Goal: Communication & Community: Connect with others

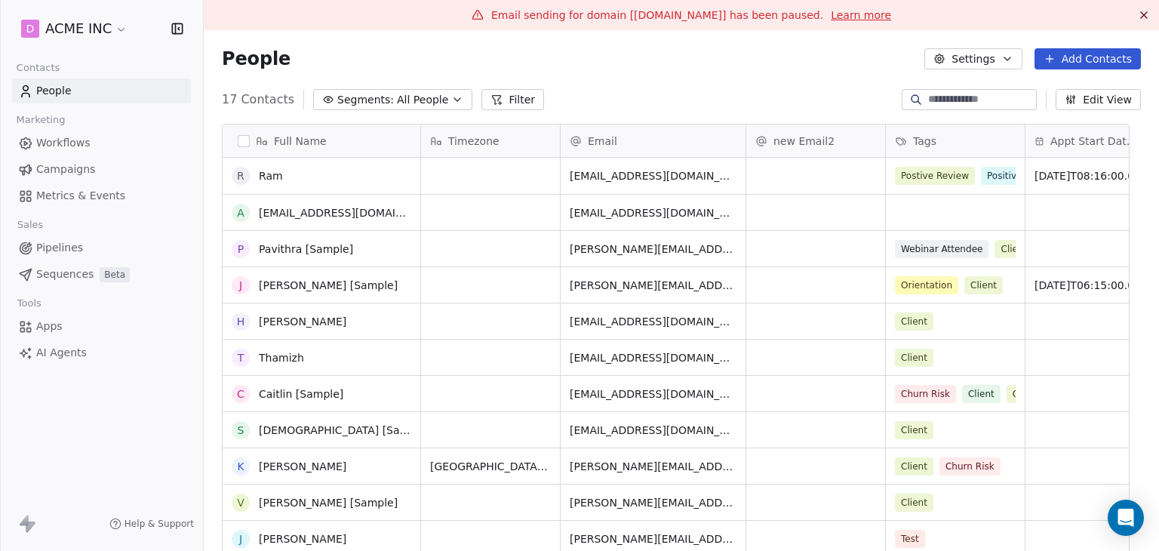
scroll to position [472, 932]
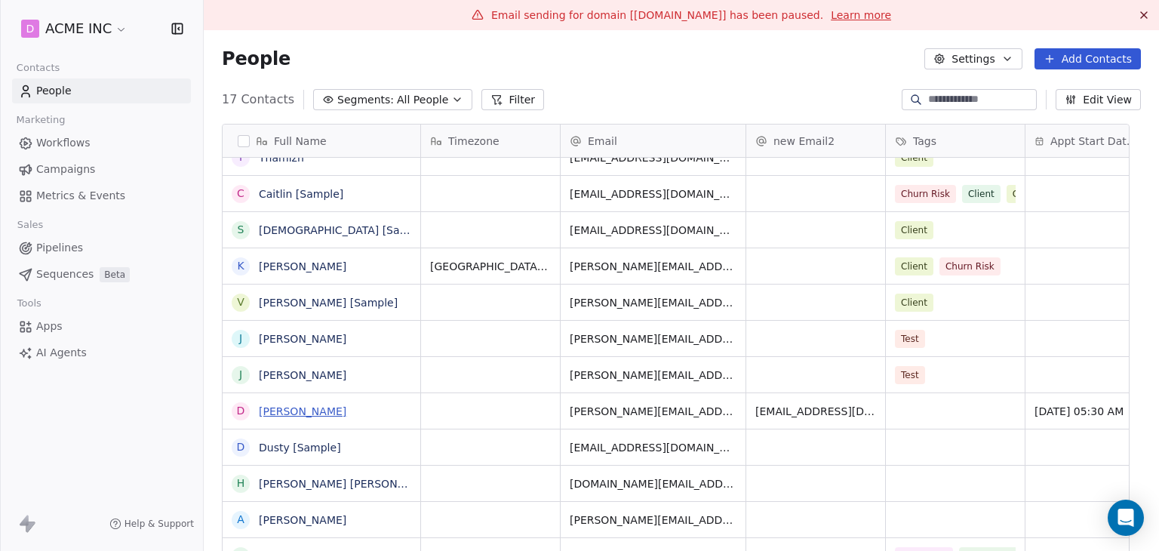
click at [318, 408] on link "[PERSON_NAME]" at bounding box center [303, 411] width 88 height 12
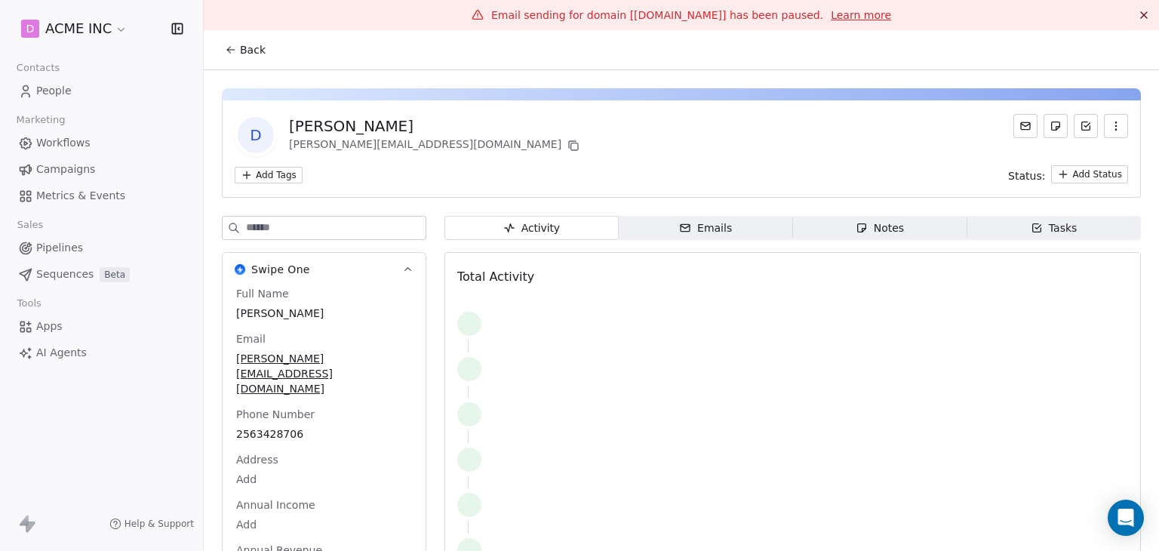
click at [744, 227] on span "Emails Emails" at bounding box center [706, 228] width 174 height 24
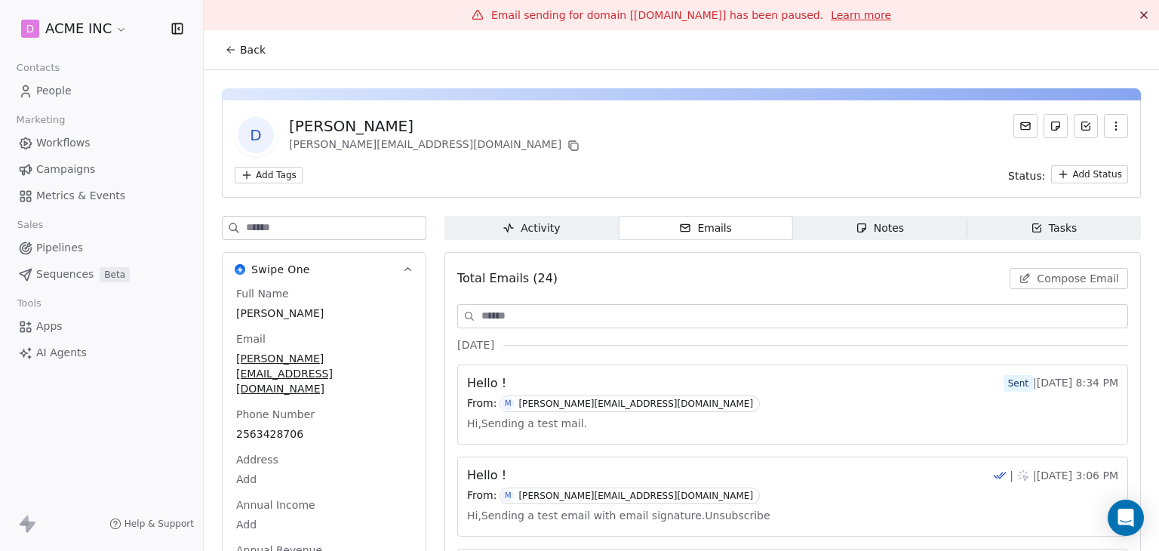
click at [1026, 277] on button "Compose Email" at bounding box center [1069, 278] width 118 height 21
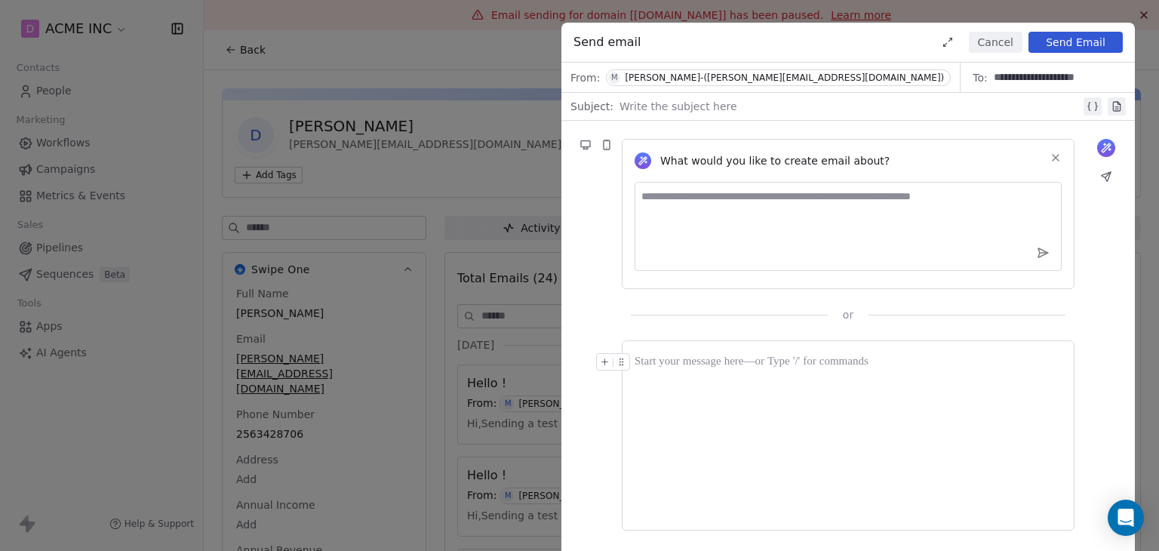
click at [1023, 45] on div "Cancel Send Email" at bounding box center [1028, 42] width 190 height 21
click at [1017, 45] on button "Cancel" at bounding box center [996, 42] width 54 height 21
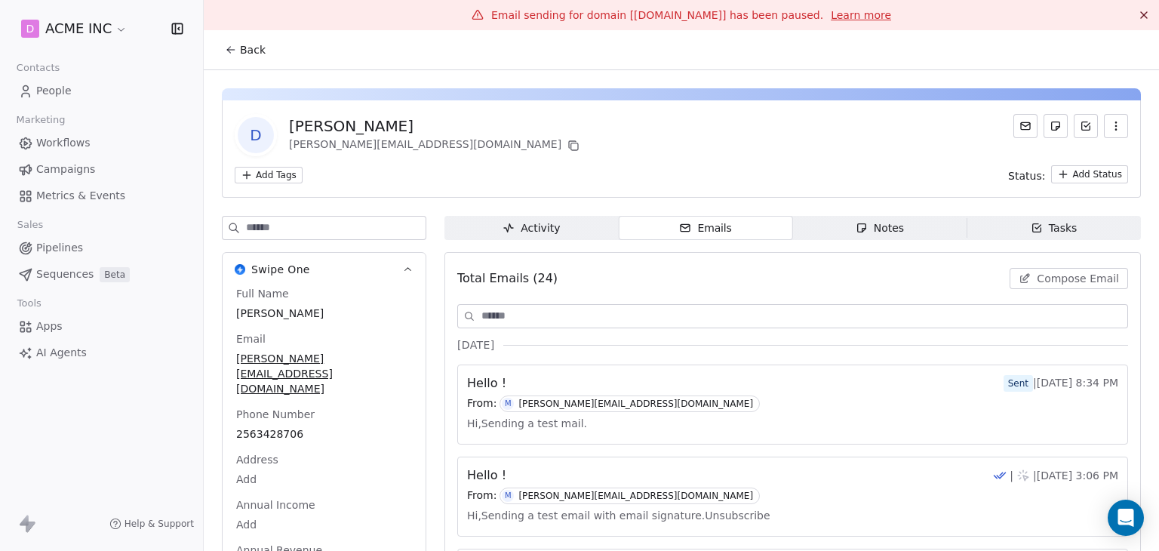
click at [231, 38] on button "Back" at bounding box center [245, 49] width 59 height 27
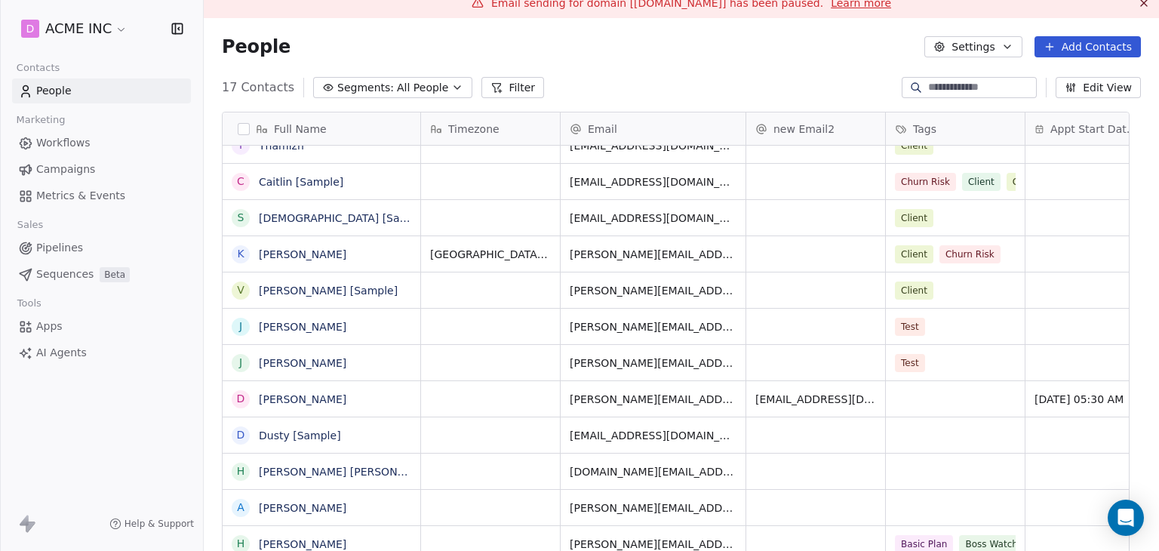
scroll to position [30, 0]
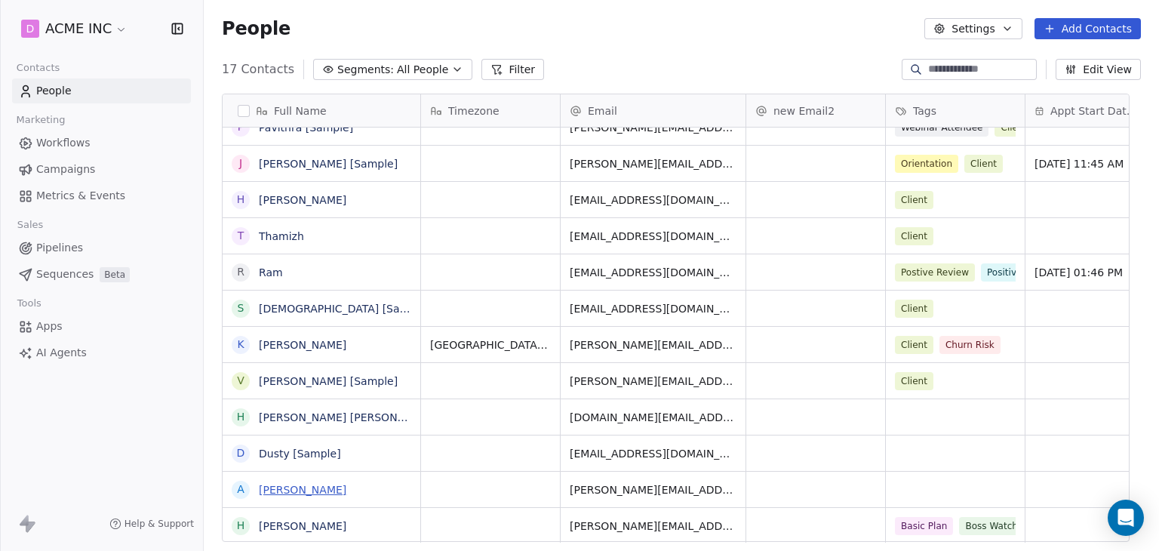
click at [303, 487] on link "[PERSON_NAME]" at bounding box center [303, 490] width 88 height 12
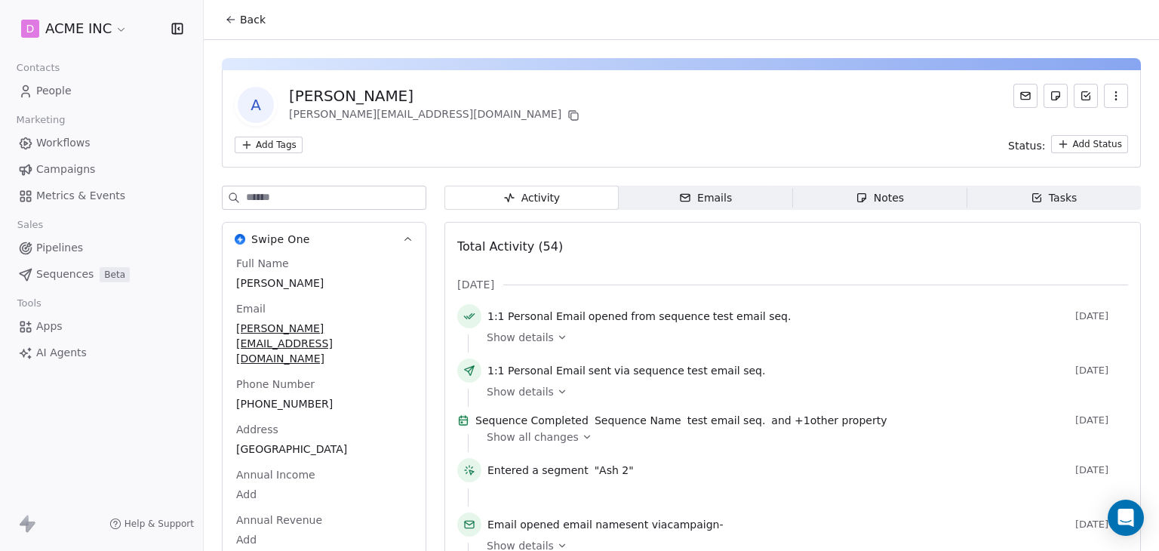
click at [679, 203] on icon "button" at bounding box center [685, 198] width 12 height 12
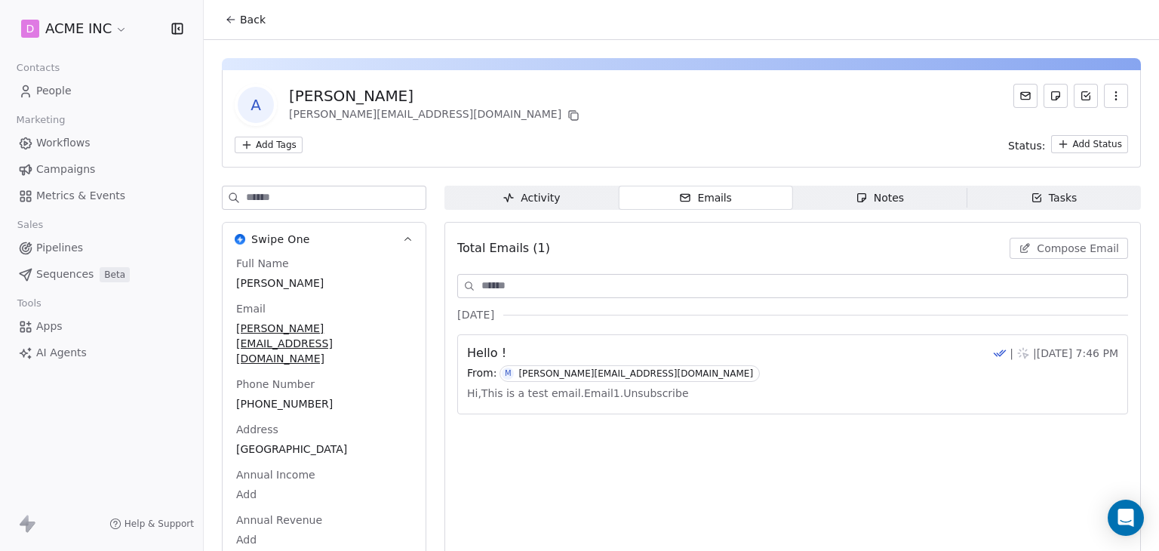
click at [1050, 256] on button "Compose Email" at bounding box center [1069, 248] width 118 height 21
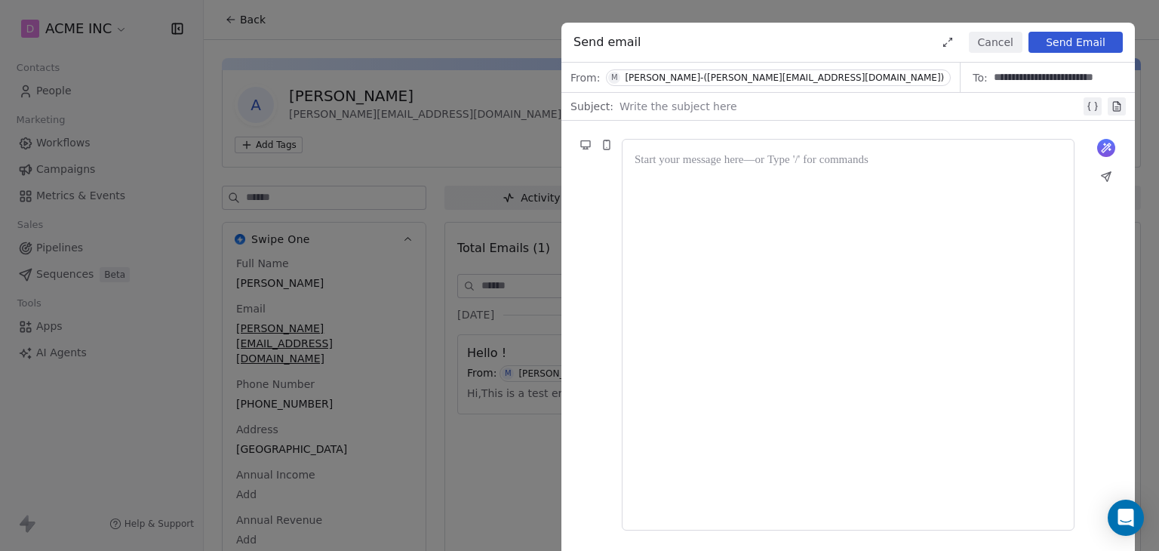
click at [1006, 37] on button "Cancel" at bounding box center [996, 42] width 54 height 21
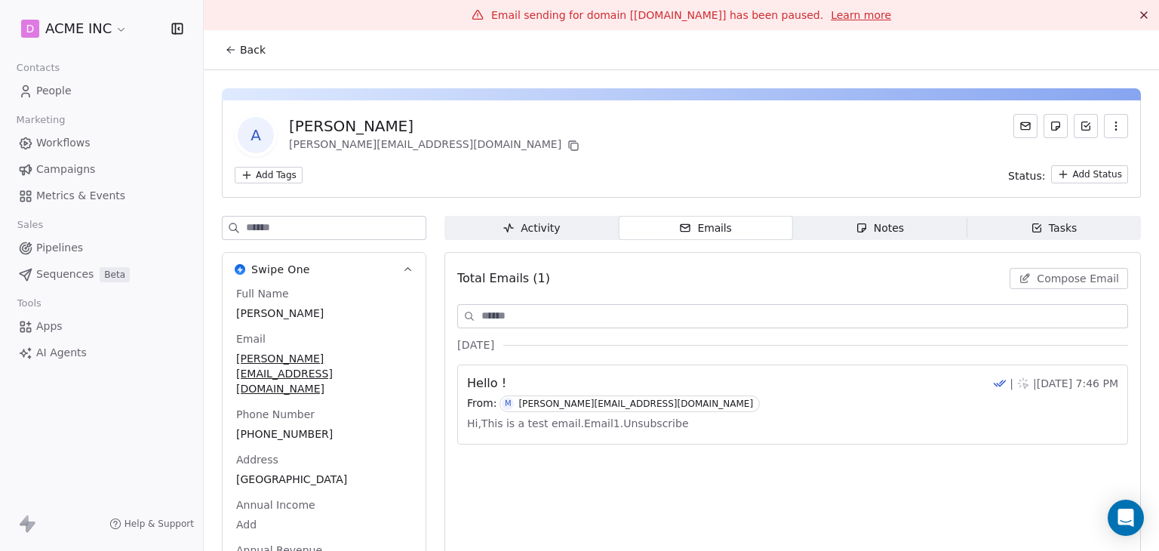
click at [1041, 275] on span "Compose Email" at bounding box center [1078, 278] width 82 height 15
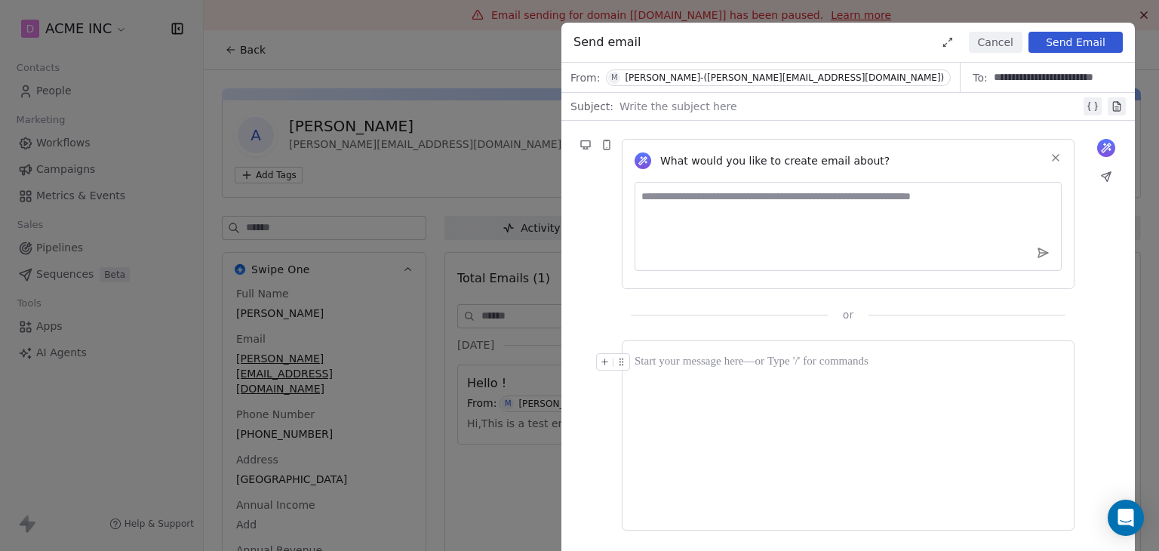
click at [993, 37] on button "Cancel" at bounding box center [996, 42] width 54 height 21
